Goal: Information Seeking & Learning: Learn about a topic

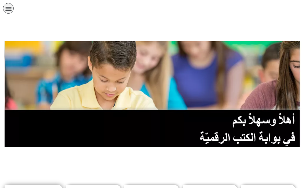
scroll to position [91, 0]
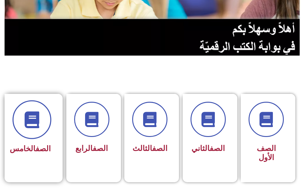
click at [16, 113] on span at bounding box center [31, 119] width 39 height 39
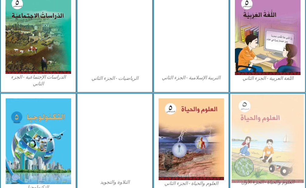
scroll to position [334, 0]
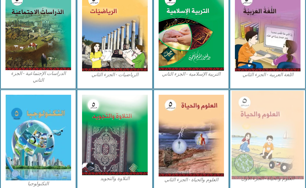
click at [265, 151] on img at bounding box center [267, 135] width 72 height 89
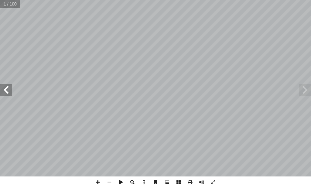
click at [2, 92] on span at bounding box center [6, 90] width 12 height 12
click at [3, 93] on span at bounding box center [6, 90] width 12 height 12
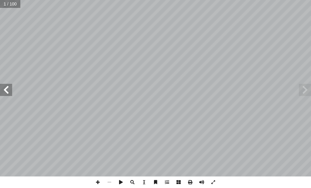
click at [4, 94] on span at bounding box center [6, 90] width 12 height 12
click at [5, 94] on span at bounding box center [6, 90] width 12 height 12
click at [6, 94] on span at bounding box center [6, 90] width 12 height 12
click at [8, 94] on span at bounding box center [6, 90] width 12 height 12
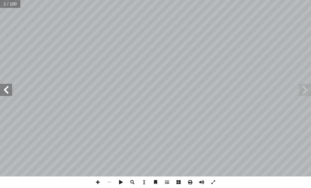
click at [8, 94] on span at bounding box center [6, 90] width 12 height 12
drag, startPoint x: 9, startPoint y: 95, endPoint x: 12, endPoint y: 91, distance: 4.7
click at [9, 95] on span at bounding box center [6, 90] width 12 height 12
click at [0, 91] on span at bounding box center [6, 90] width 12 height 12
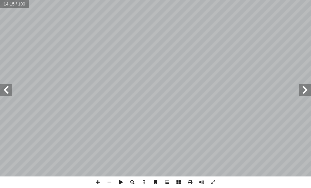
click at [1, 90] on span at bounding box center [6, 90] width 12 height 12
click at [1, 89] on span at bounding box center [6, 90] width 12 height 12
click at [4, 88] on span at bounding box center [6, 90] width 12 height 12
click at [5, 87] on span at bounding box center [6, 90] width 12 height 12
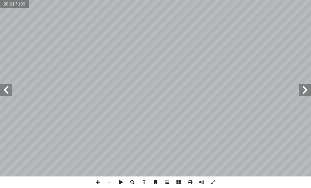
click at [310, 88] on span at bounding box center [305, 90] width 12 height 12
click at [5, 90] on span at bounding box center [6, 90] width 12 height 12
click at [7, 93] on span at bounding box center [6, 90] width 12 height 12
click at [96, 177] on span at bounding box center [98, 182] width 12 height 12
click at [110, 179] on span at bounding box center [110, 182] width 12 height 12
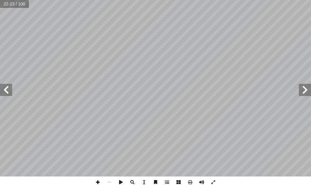
click at [98, 180] on span at bounding box center [98, 182] width 12 height 12
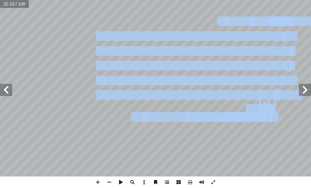
click at [163, 181] on div "١٨ ١ . ._____________________________________ ط؟ ّ خط ُ ل في الم ّ و أ ما المست…" at bounding box center [155, 94] width 311 height 188
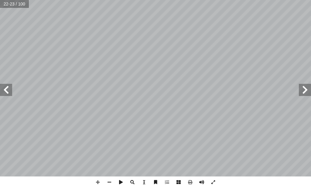
click at [5, 93] on span at bounding box center [6, 90] width 12 height 12
click at [305, 90] on span at bounding box center [305, 90] width 12 height 12
